Goal: Information Seeking & Learning: Learn about a topic

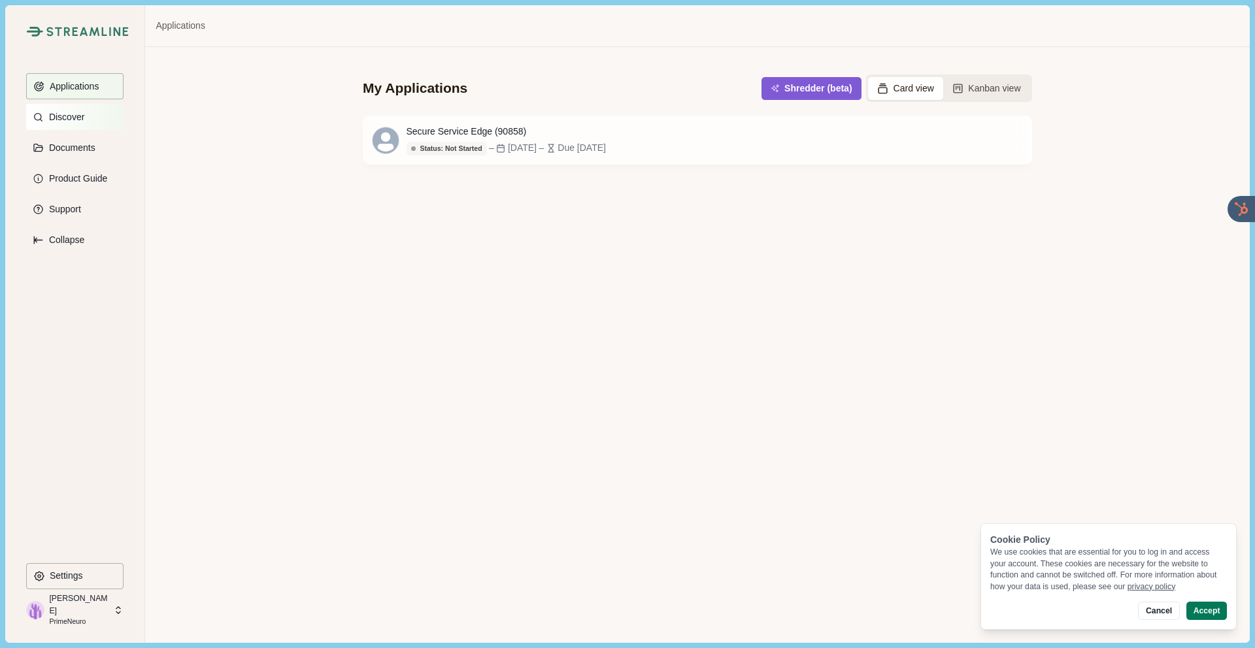
click at [75, 123] on button "Discover" at bounding box center [74, 117] width 97 height 26
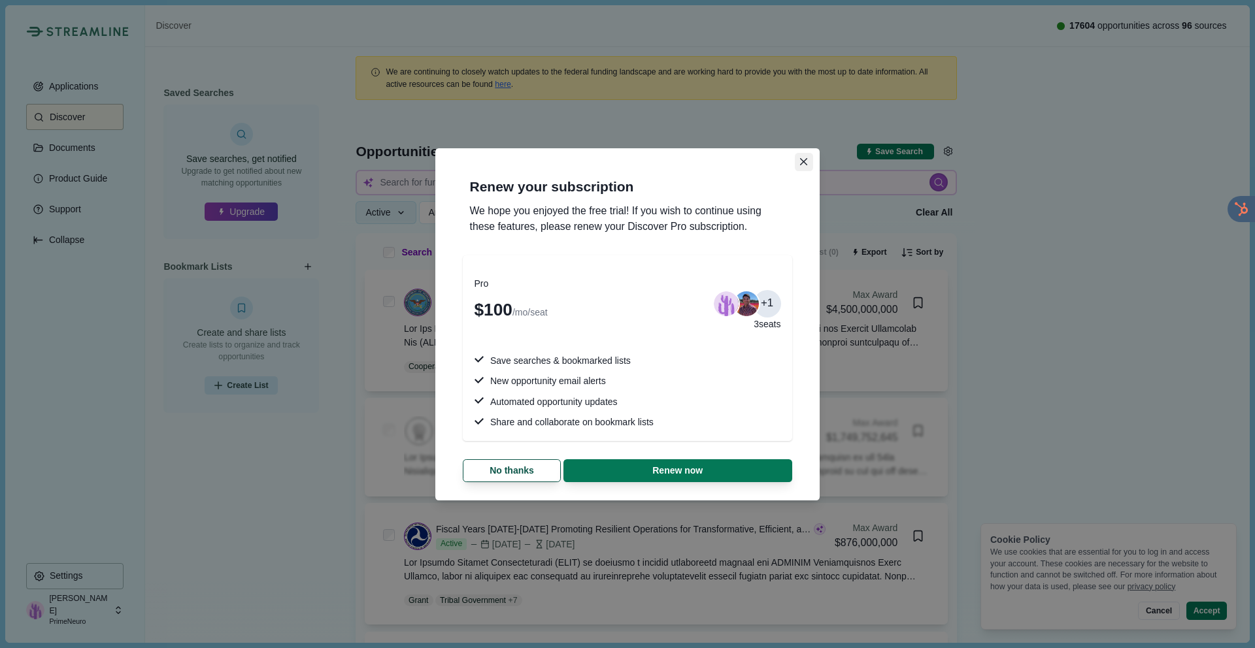
click at [805, 162] on icon "Close" at bounding box center [803, 161] width 7 height 7
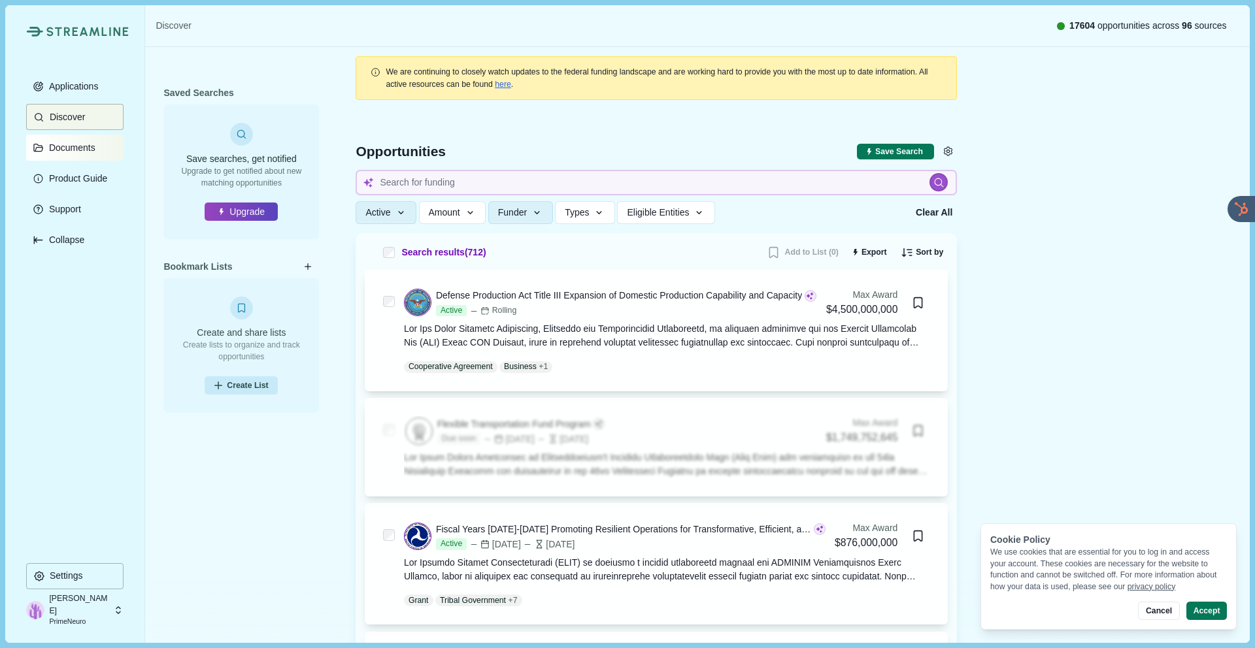
click at [95, 150] on p "Documents" at bounding box center [69, 147] width 51 height 11
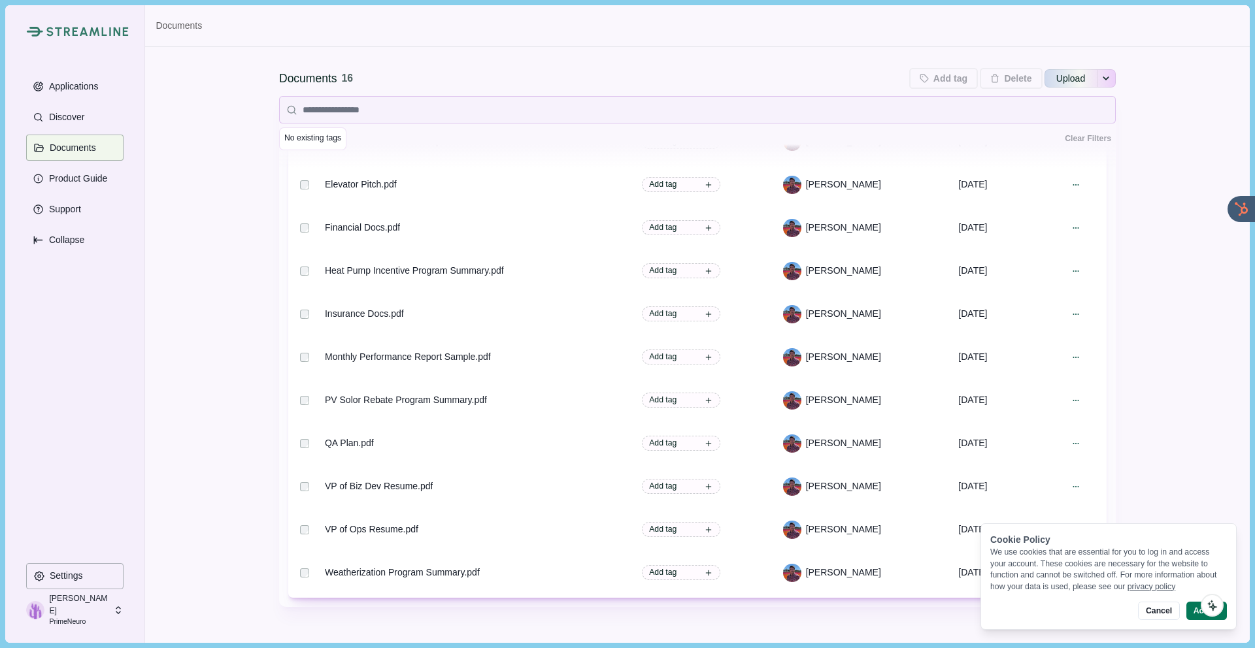
scroll to position [153, 0]
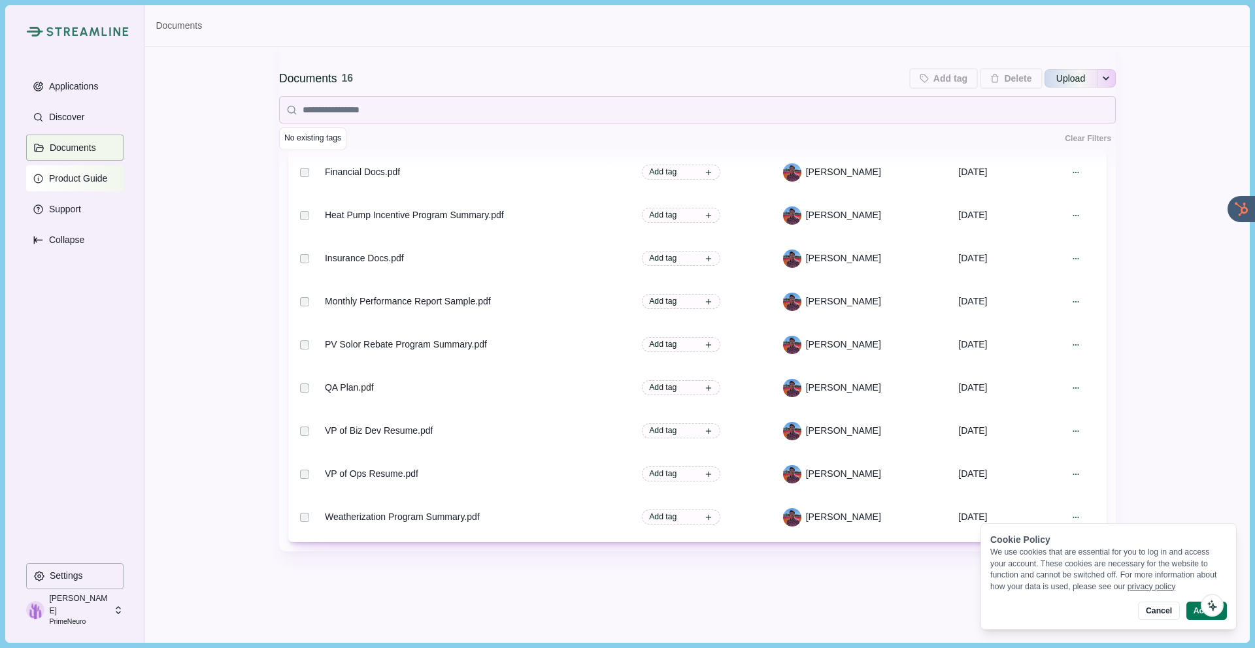
click at [86, 177] on p "Product Guide" at bounding box center [75, 178] width 63 height 11
